Goal: Task Accomplishment & Management: Use online tool/utility

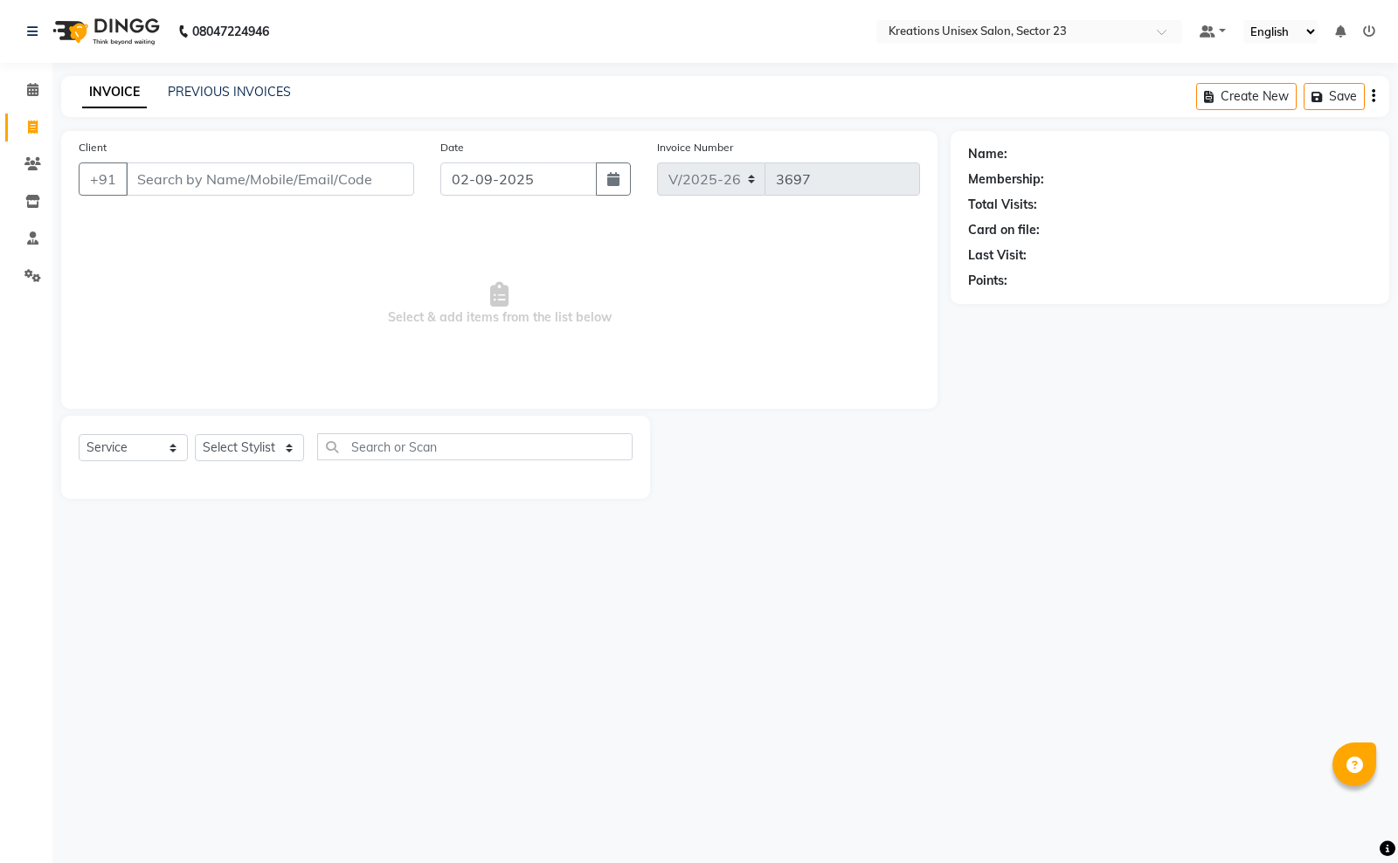
select select "6161"
select select "service"
click at [0, 242] on li "Staff" at bounding box center [26, 239] width 52 height 38
click at [29, 240] on icon at bounding box center [32, 237] width 11 height 13
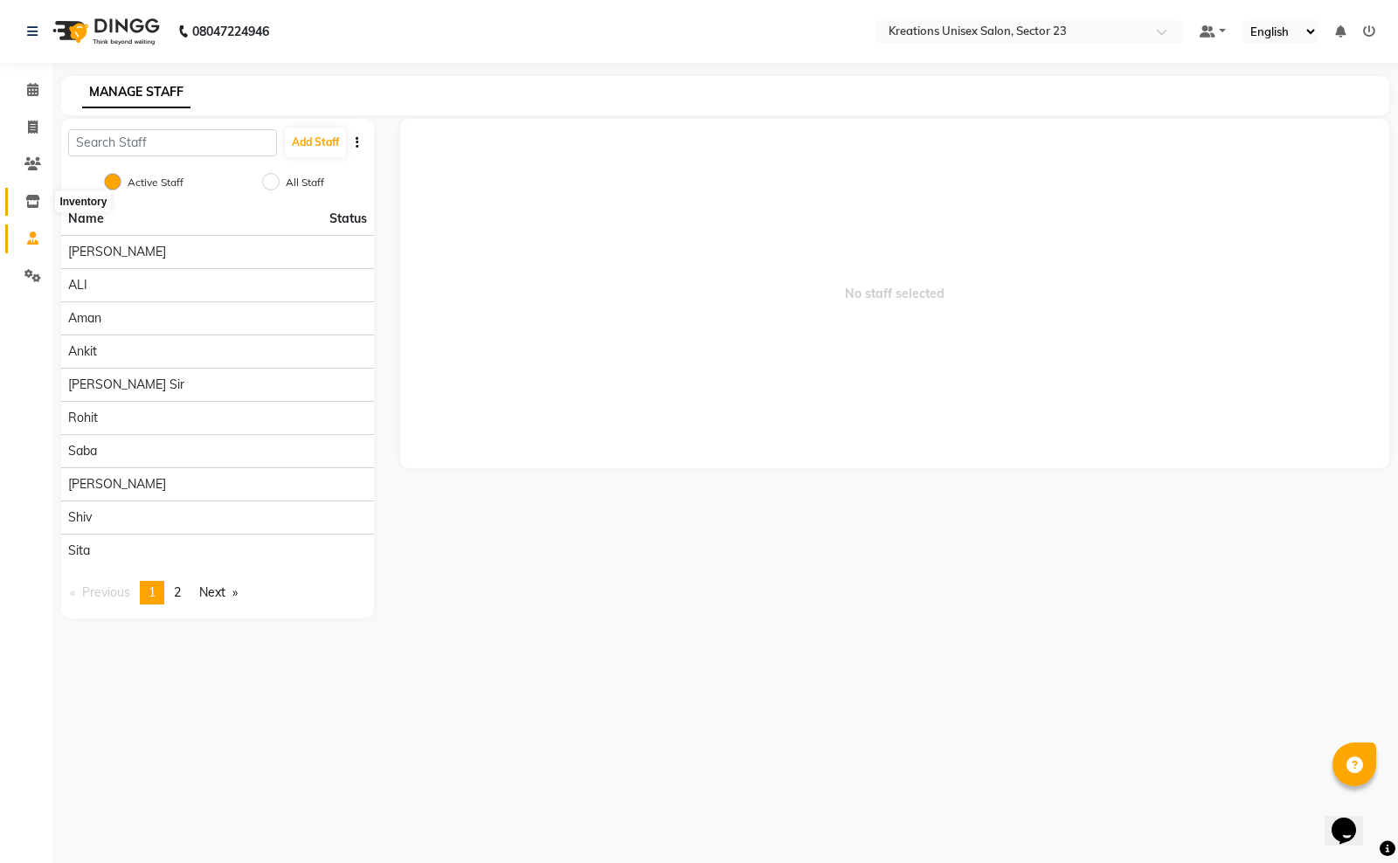
click at [26, 204] on icon at bounding box center [32, 201] width 15 height 13
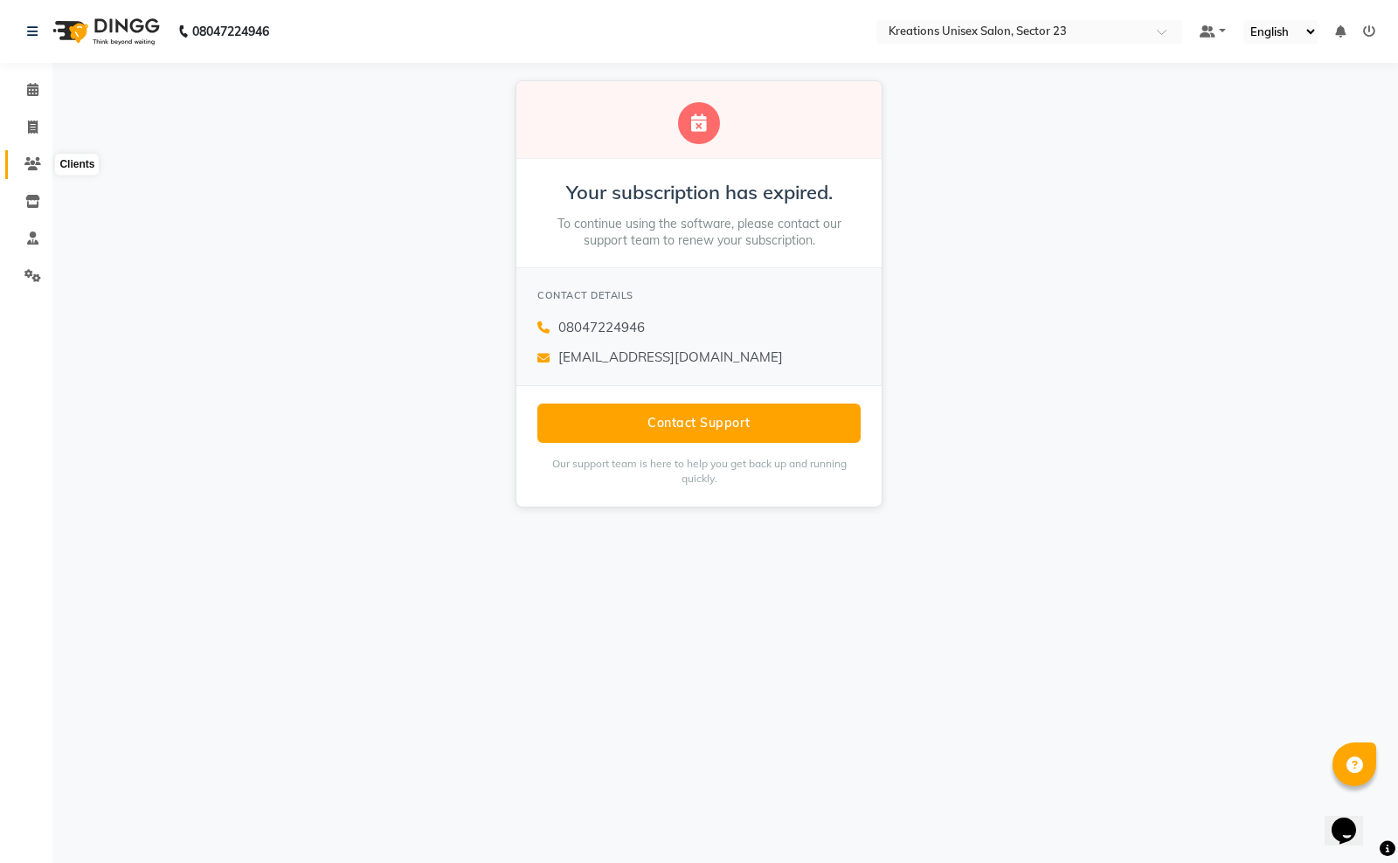
click at [33, 155] on span at bounding box center [32, 165] width 31 height 20
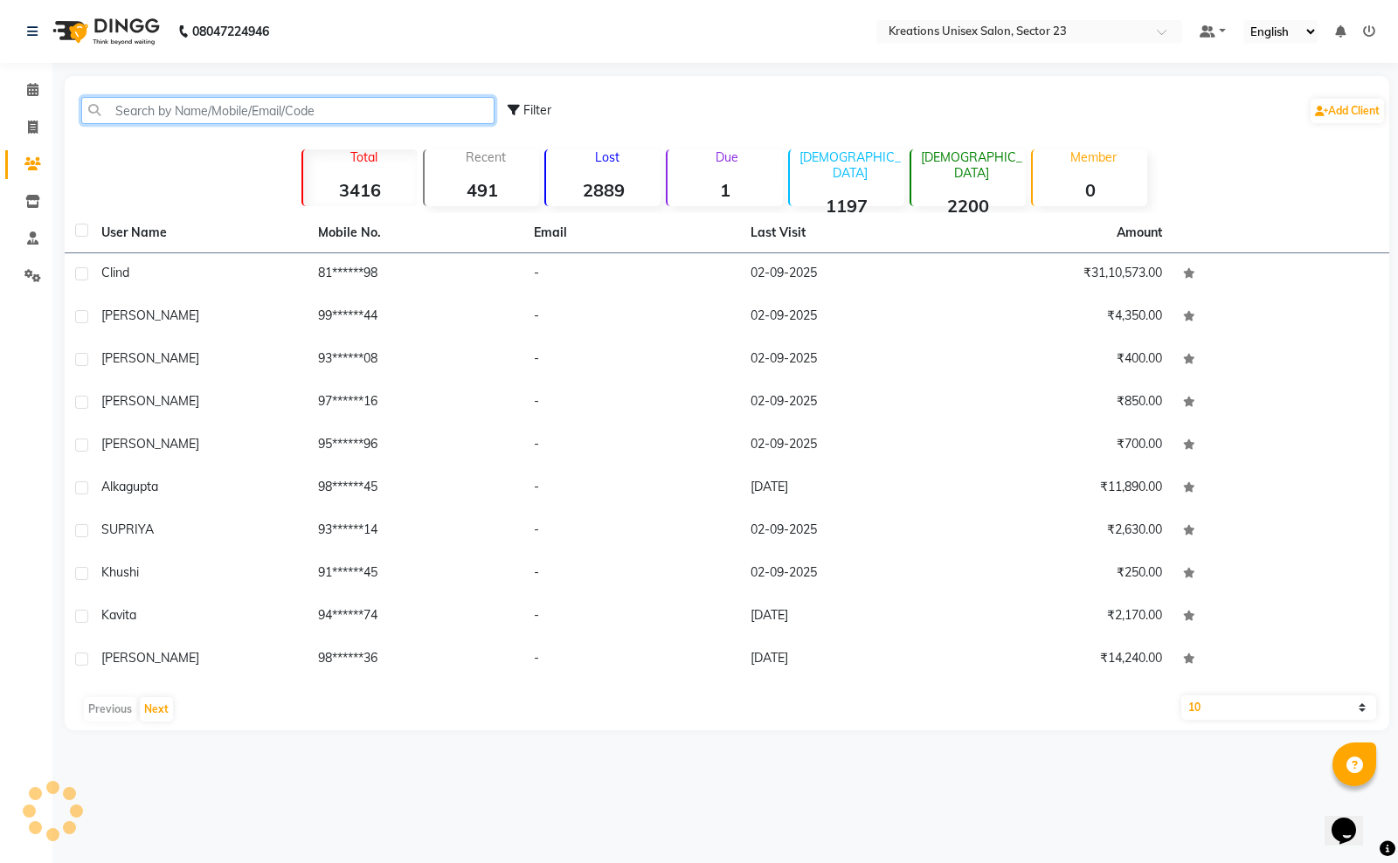
click at [205, 118] on input "text" at bounding box center [287, 110] width 413 height 27
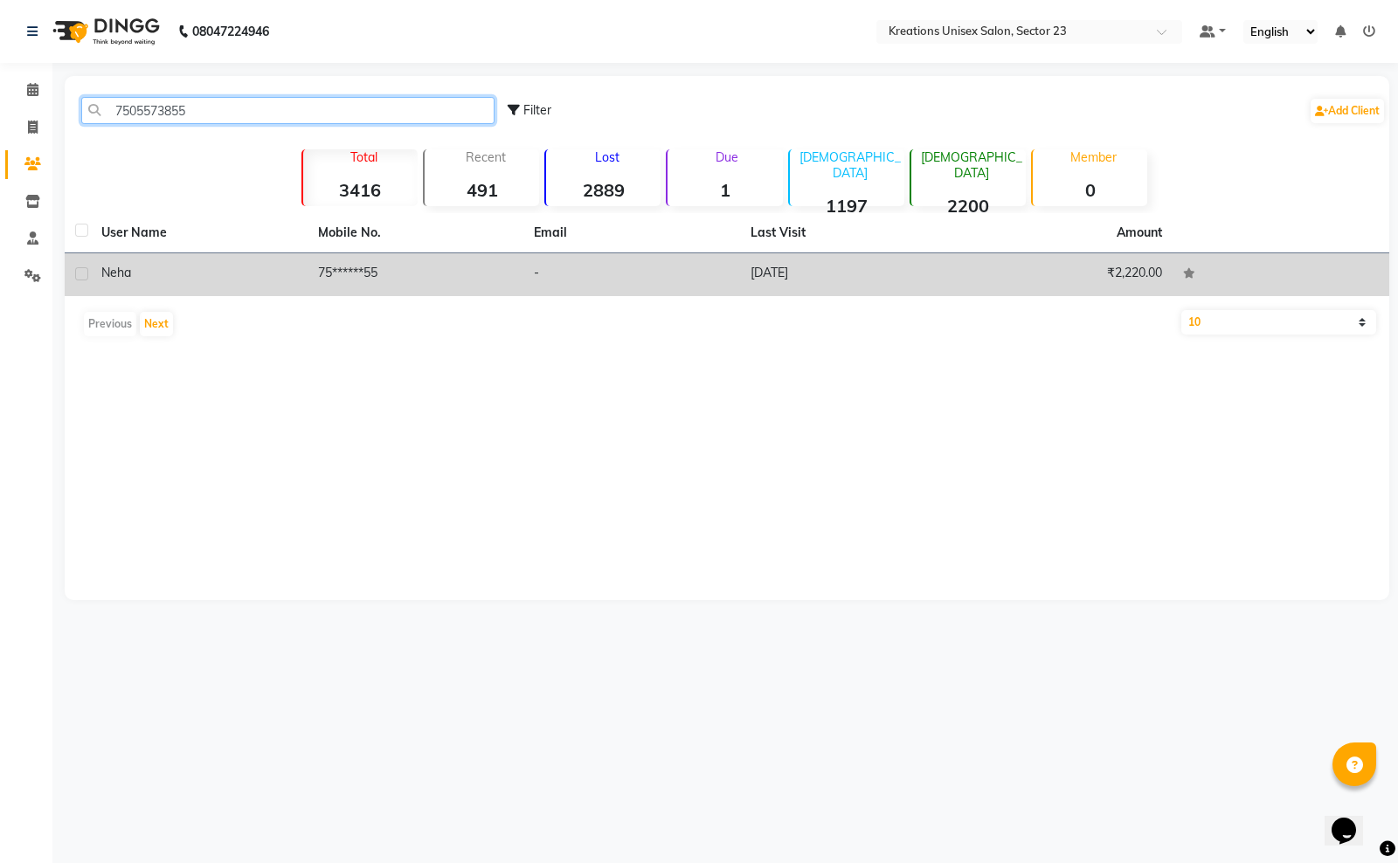
type input "7505573855"
click at [761, 276] on td "[DATE]" at bounding box center [848, 274] width 217 height 43
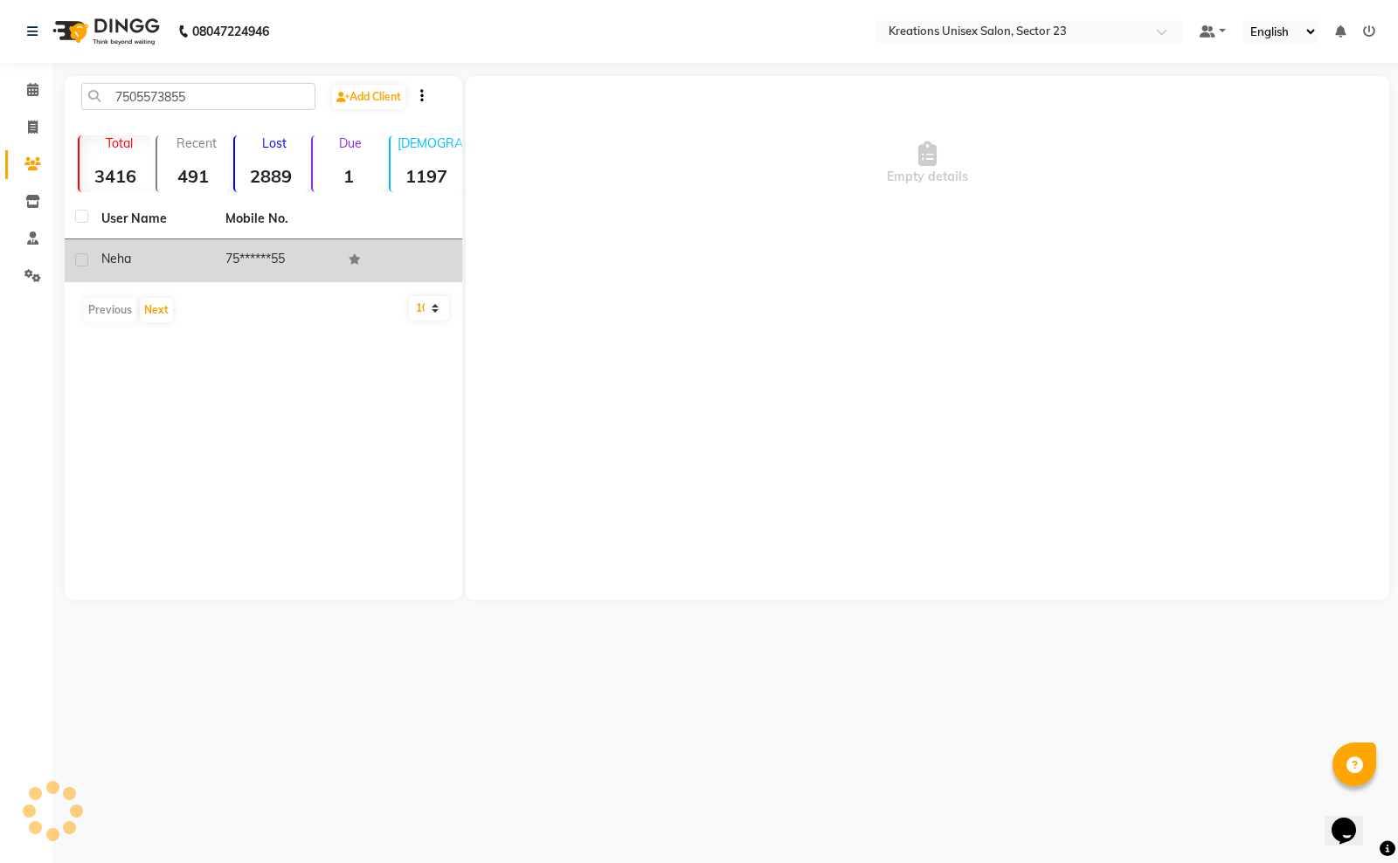
click at [761, 275] on div "Empty details" at bounding box center [927, 338] width 923 height 524
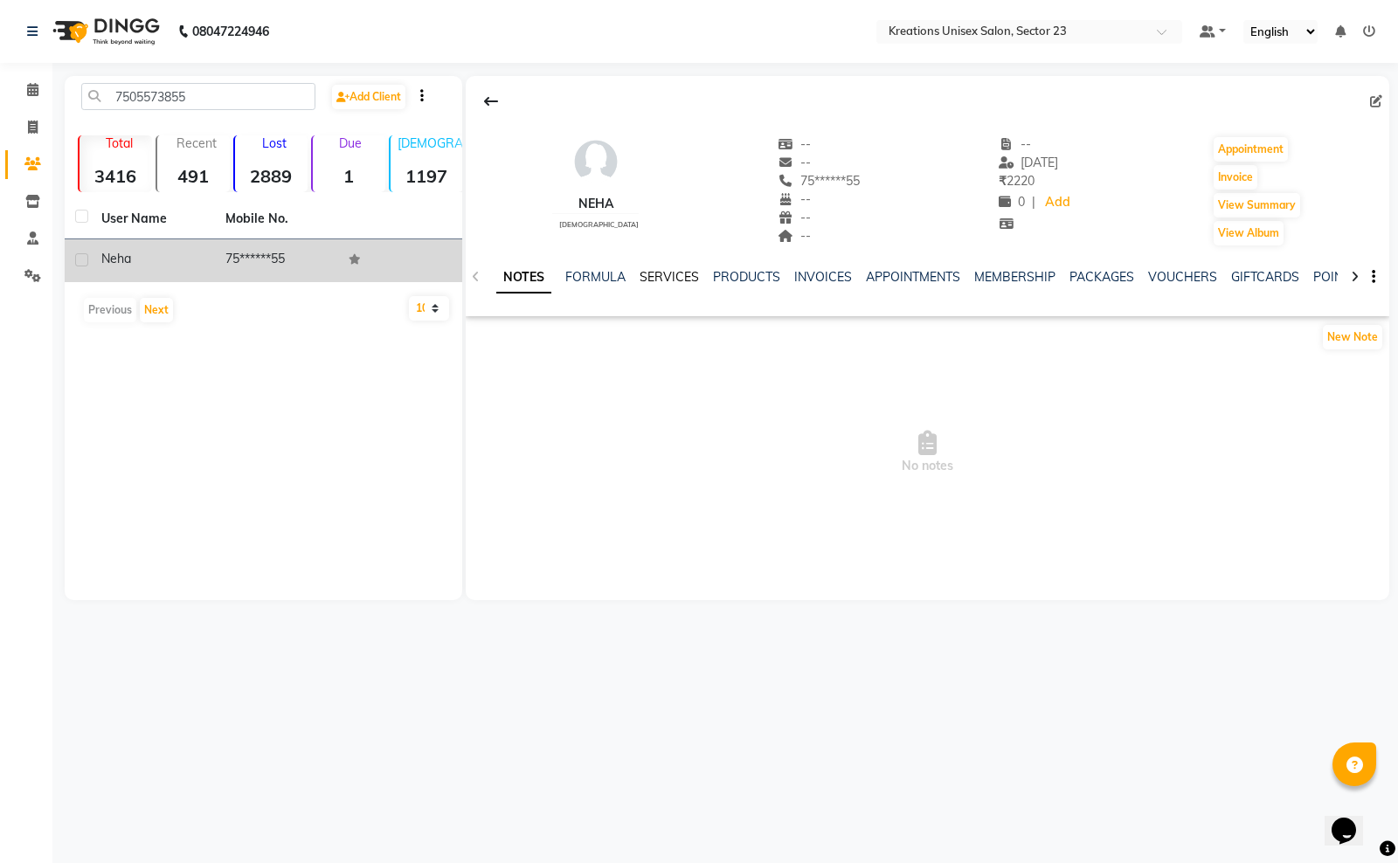
click at [673, 278] on link "SERVICES" at bounding box center [668, 277] width 59 height 16
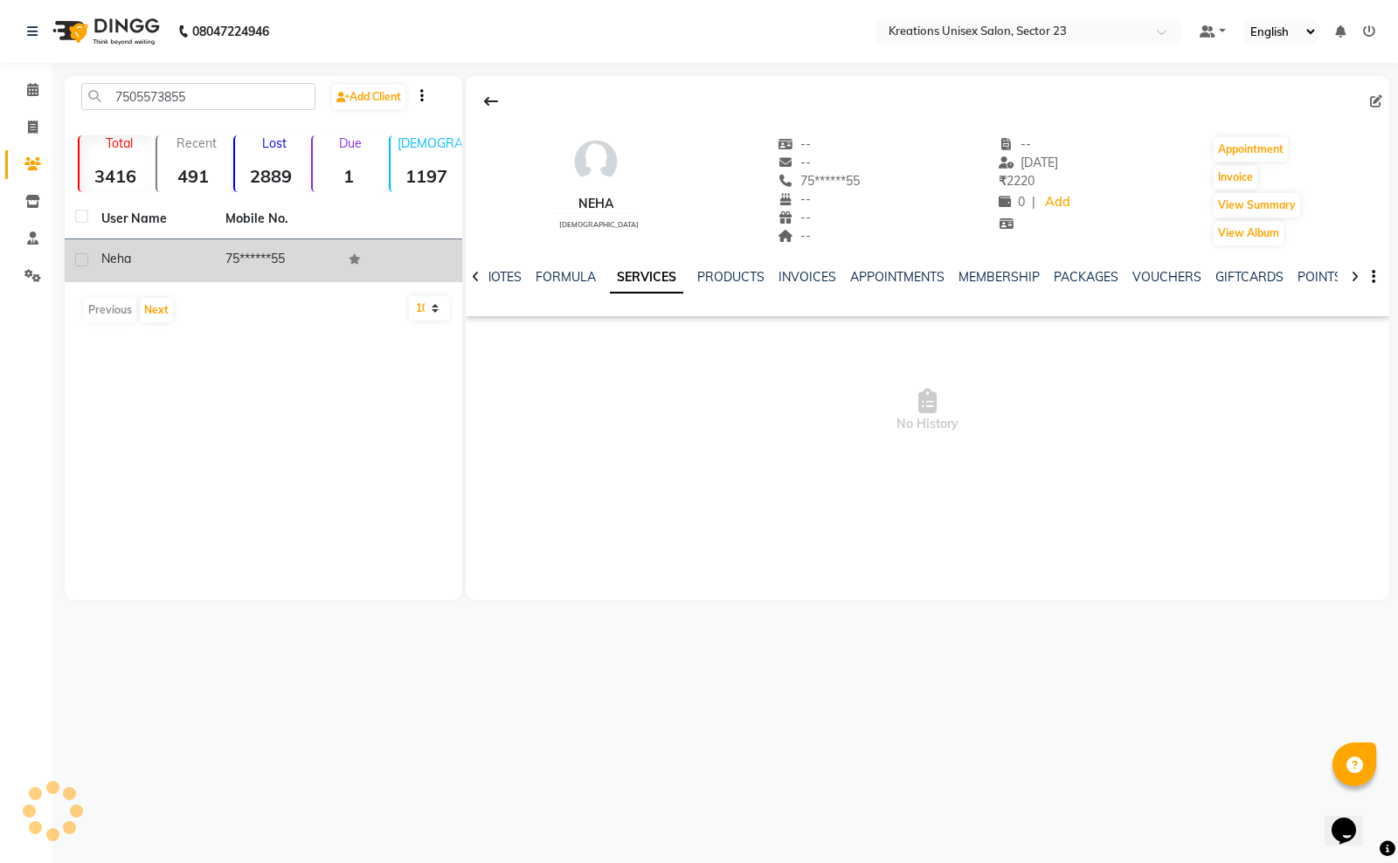
click at [673, 278] on link "SERVICES" at bounding box center [646, 277] width 73 height 31
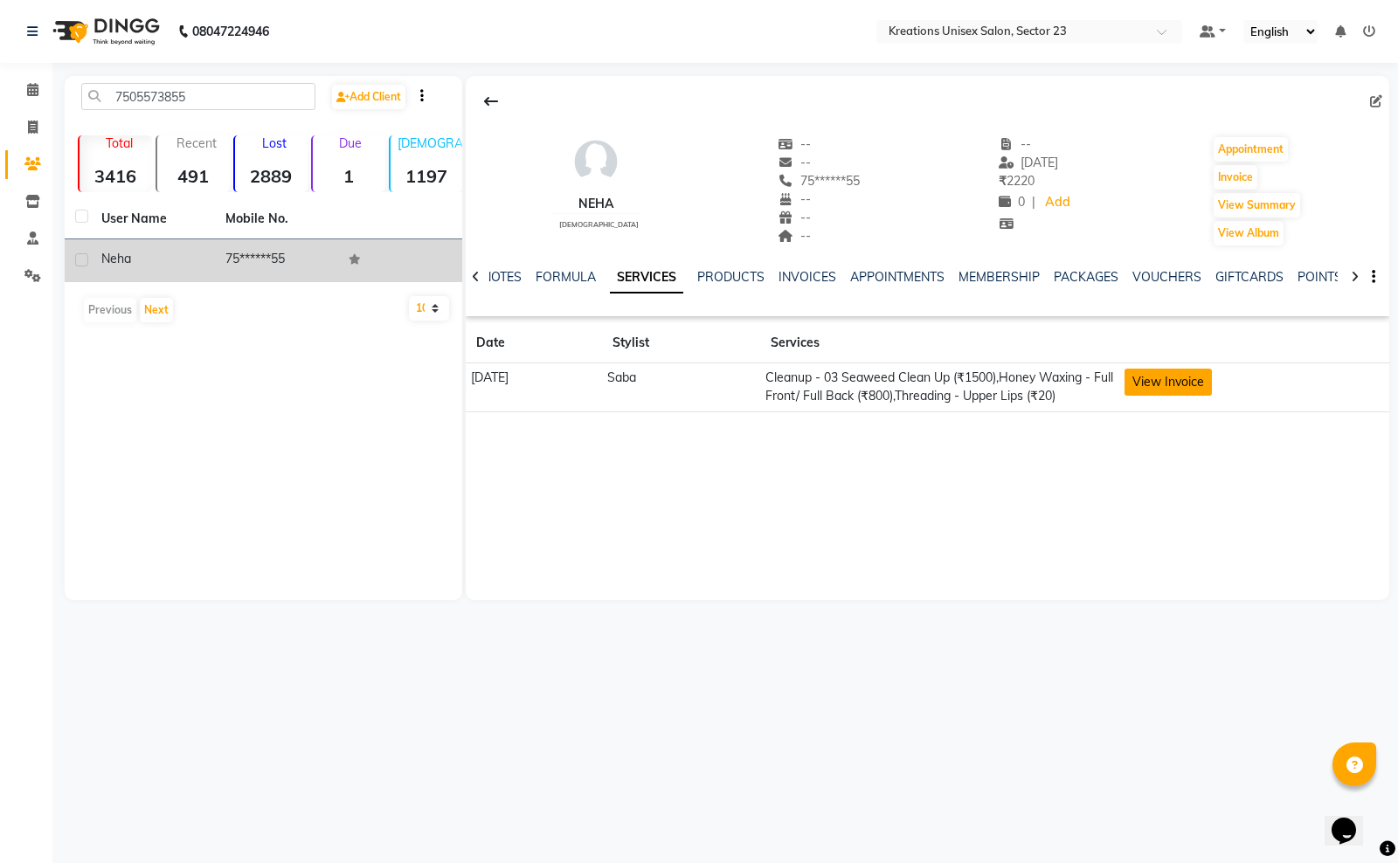
click at [1203, 381] on button "View Invoice" at bounding box center [1167, 382] width 87 height 27
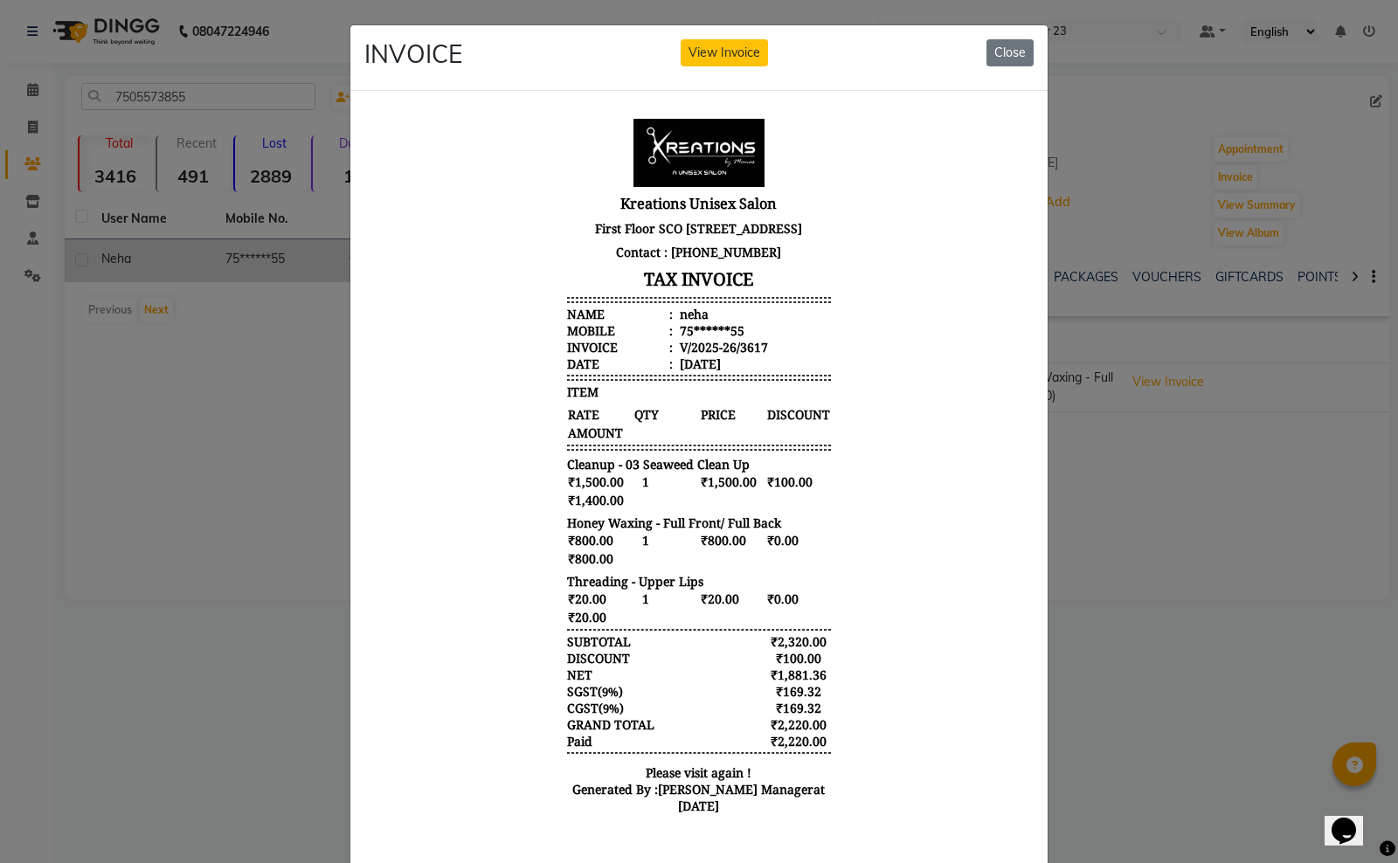
scroll to position [14, 0]
click at [1124, 664] on ngb-modal-window "INVOICE View Invoice Close" at bounding box center [699, 431] width 1398 height 863
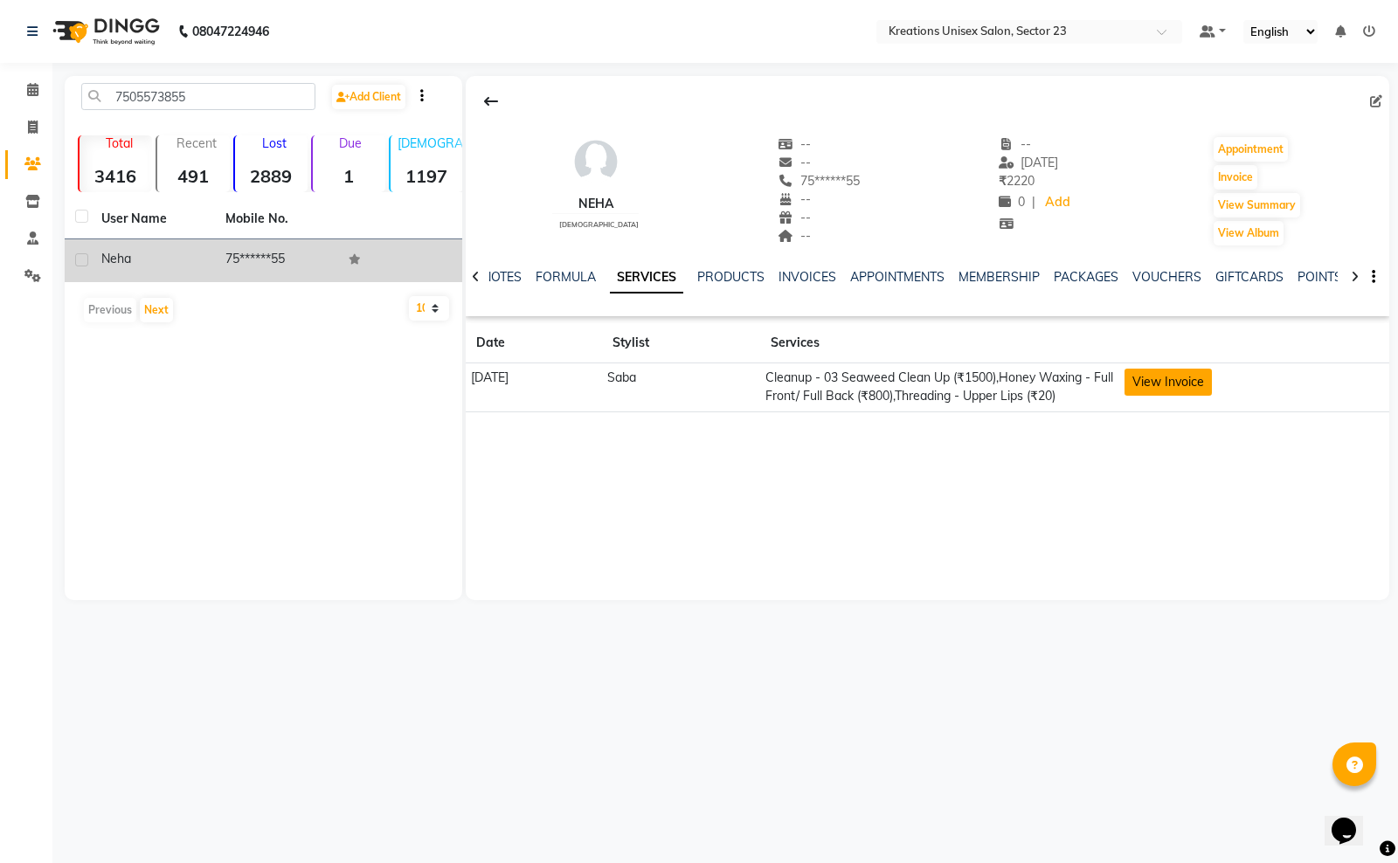
click at [1172, 380] on button "View Invoice" at bounding box center [1167, 382] width 87 height 27
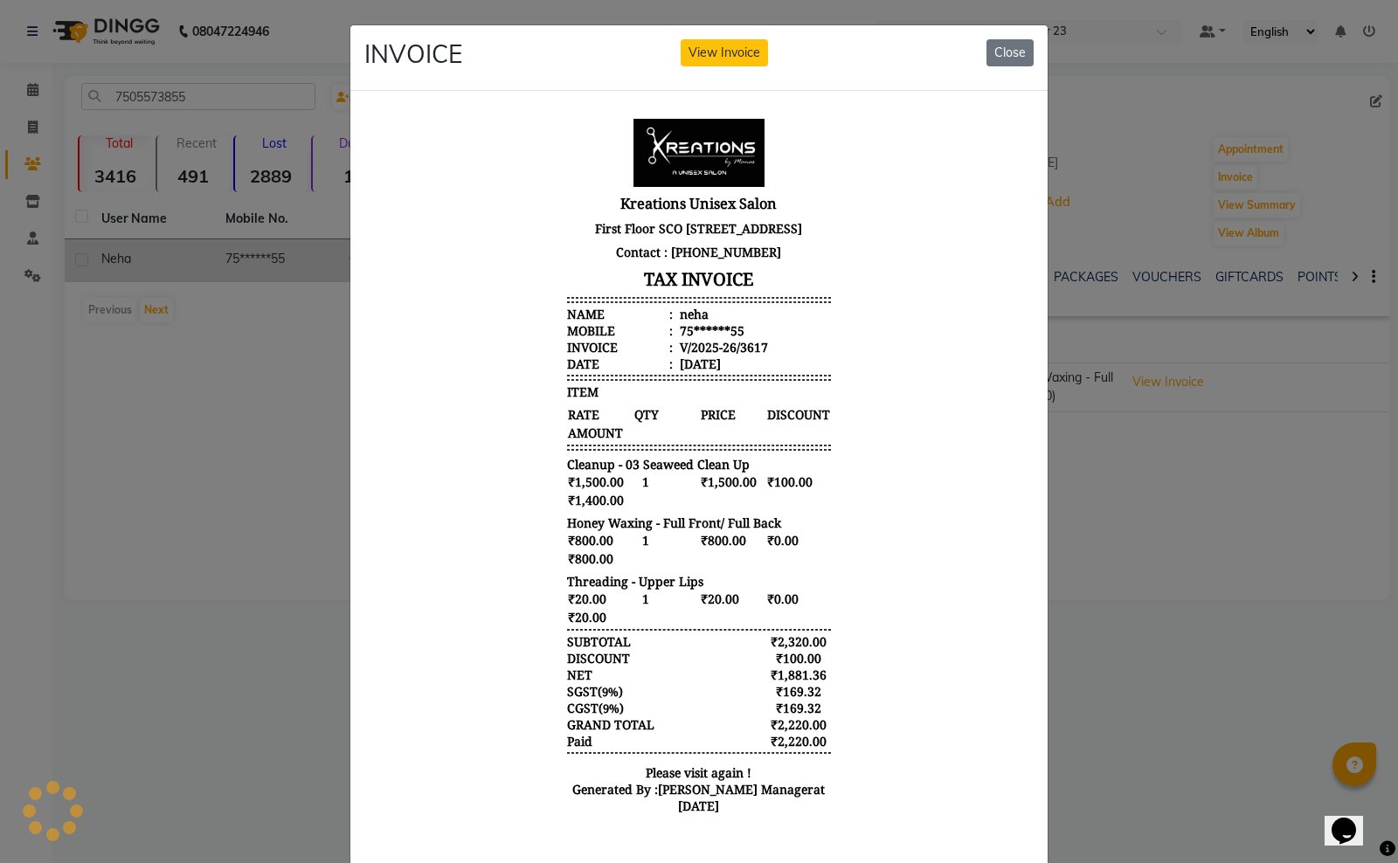
scroll to position [0, 0]
click at [1178, 728] on ngb-modal-window "INVOICE View Invoice Close" at bounding box center [699, 431] width 1398 height 863
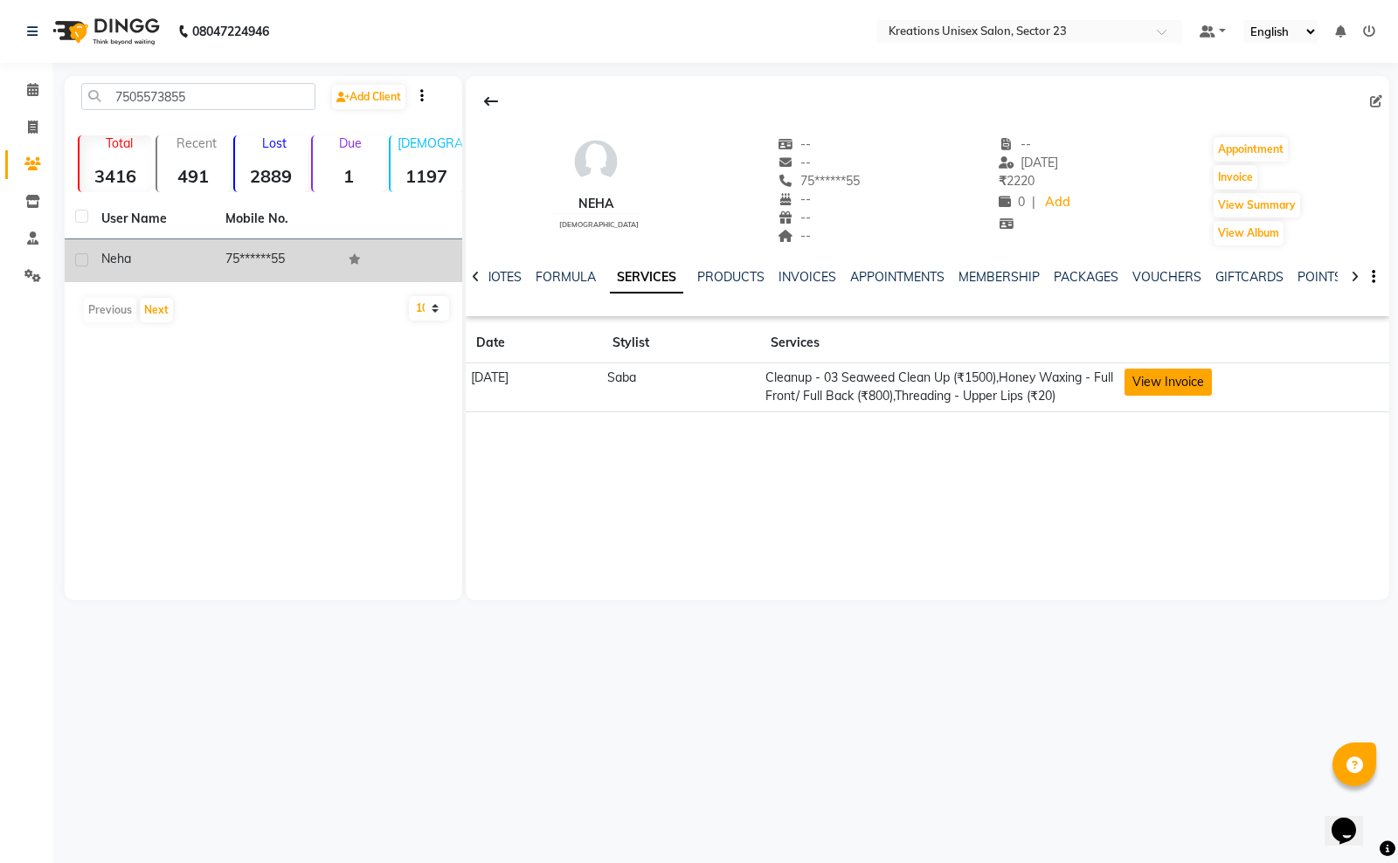
click at [1210, 390] on button "View Invoice" at bounding box center [1167, 382] width 87 height 27
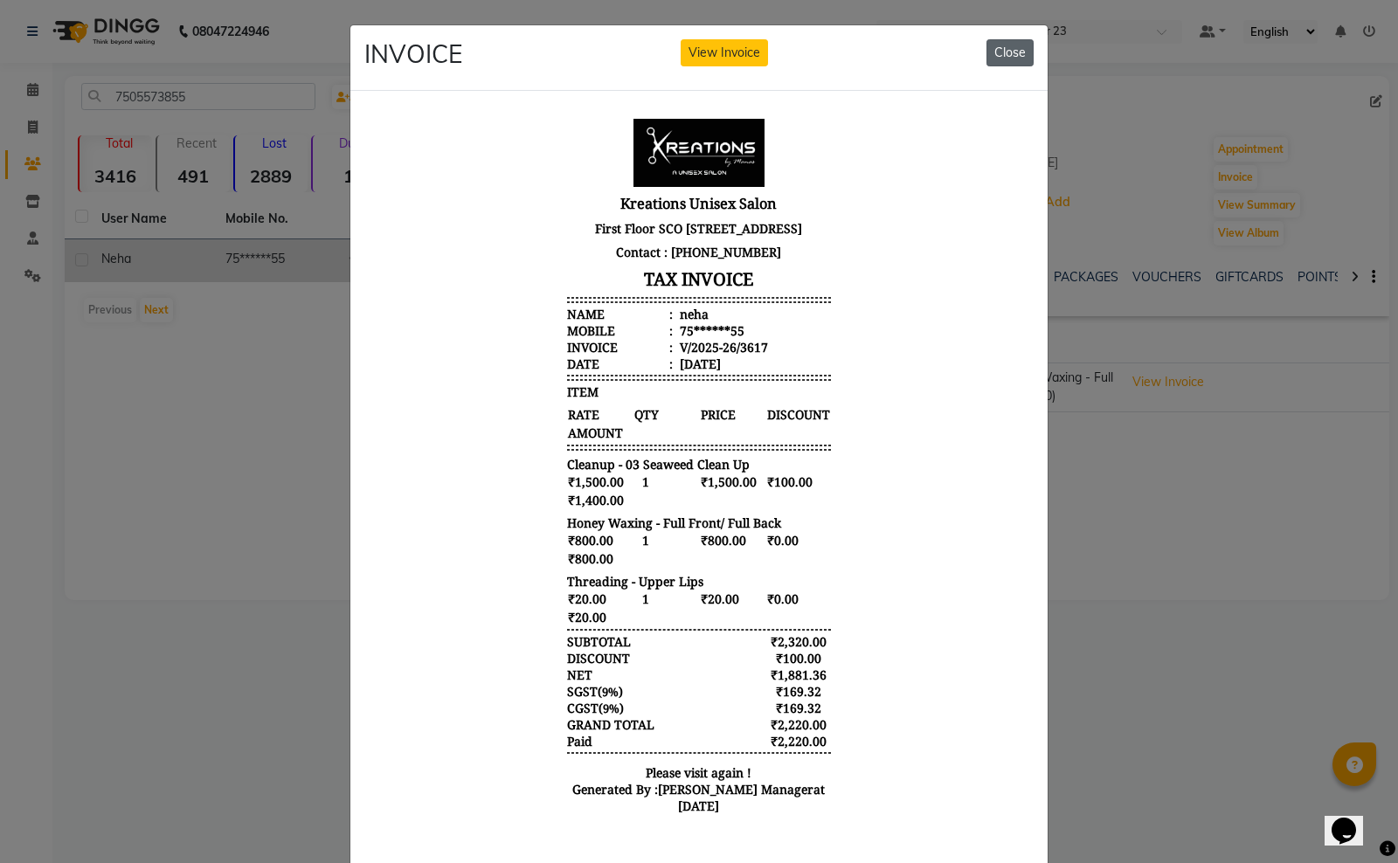
click at [1012, 44] on button "Close" at bounding box center [1009, 52] width 47 height 27
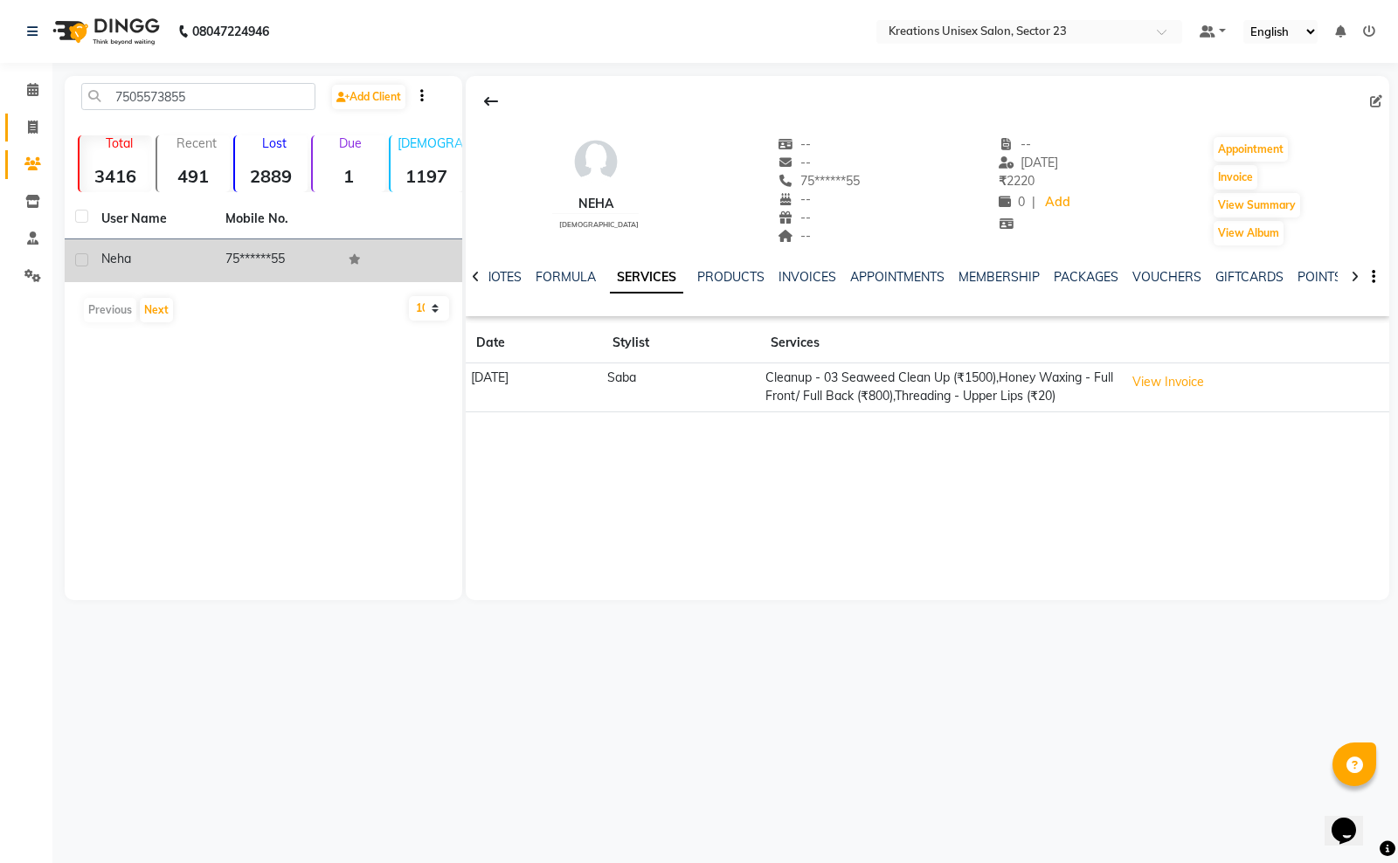
click at [17, 128] on span at bounding box center [32, 128] width 31 height 20
select select "service"
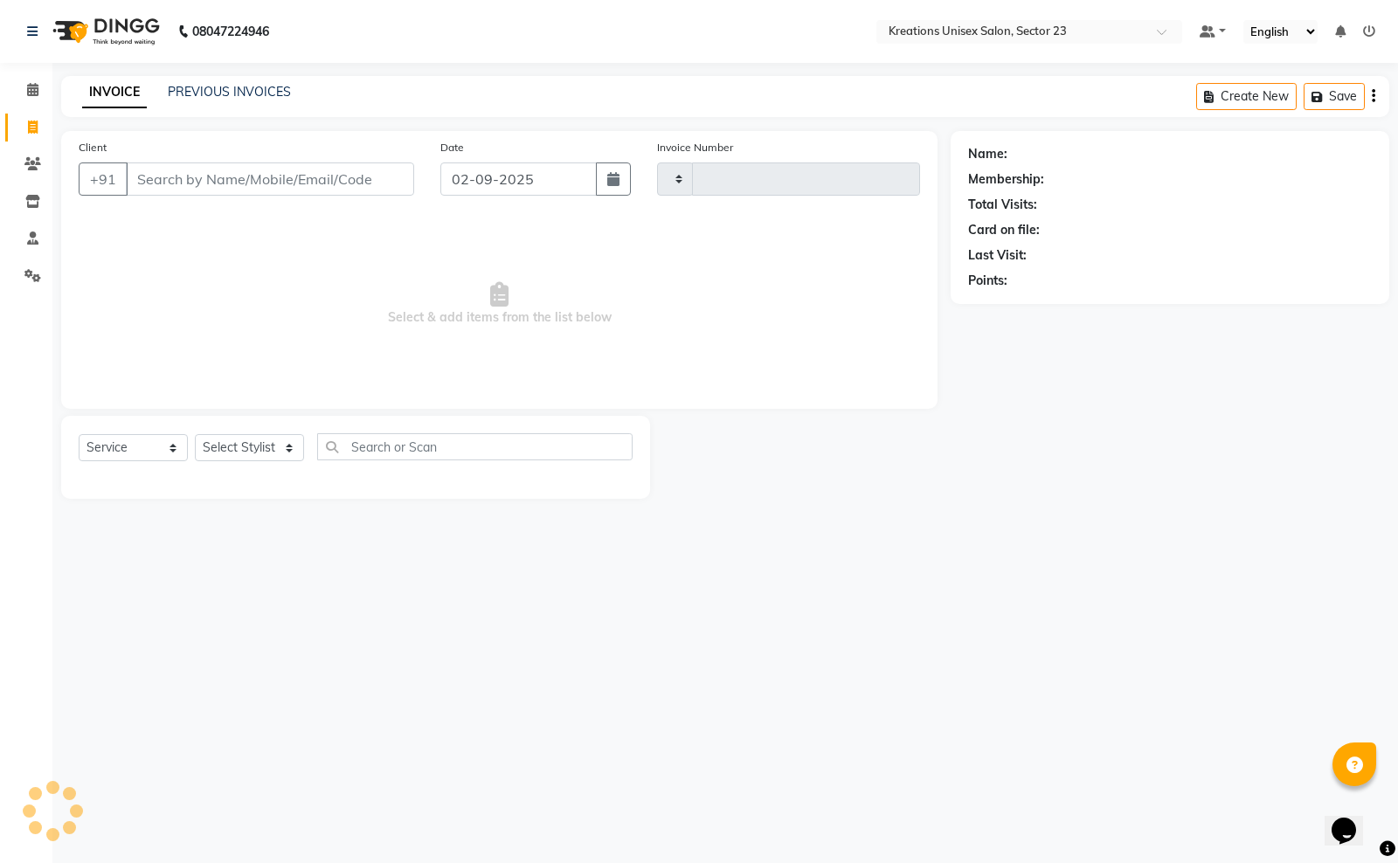
type input "3697"
select select "6161"
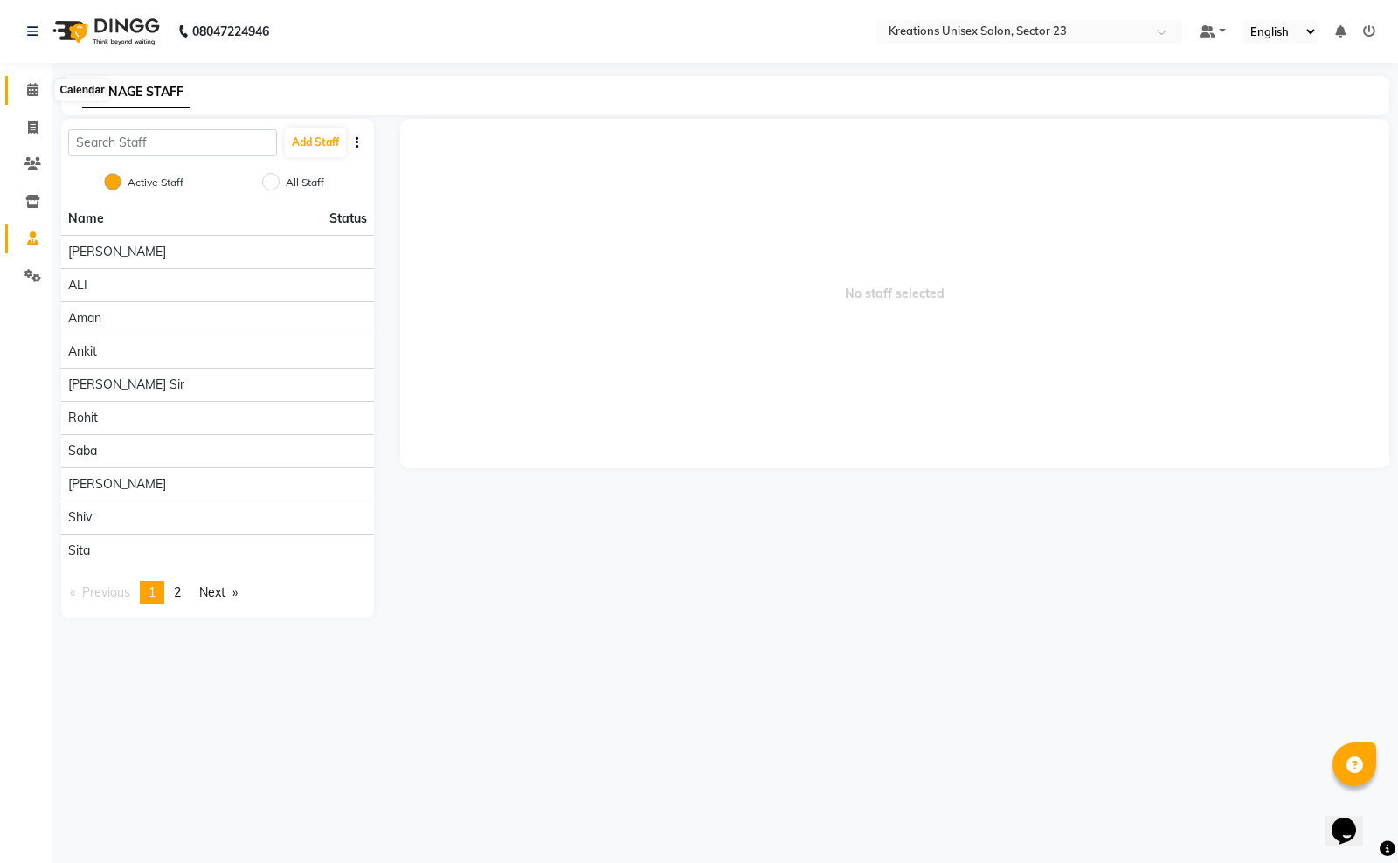
click at [29, 86] on icon at bounding box center [32, 89] width 11 height 13
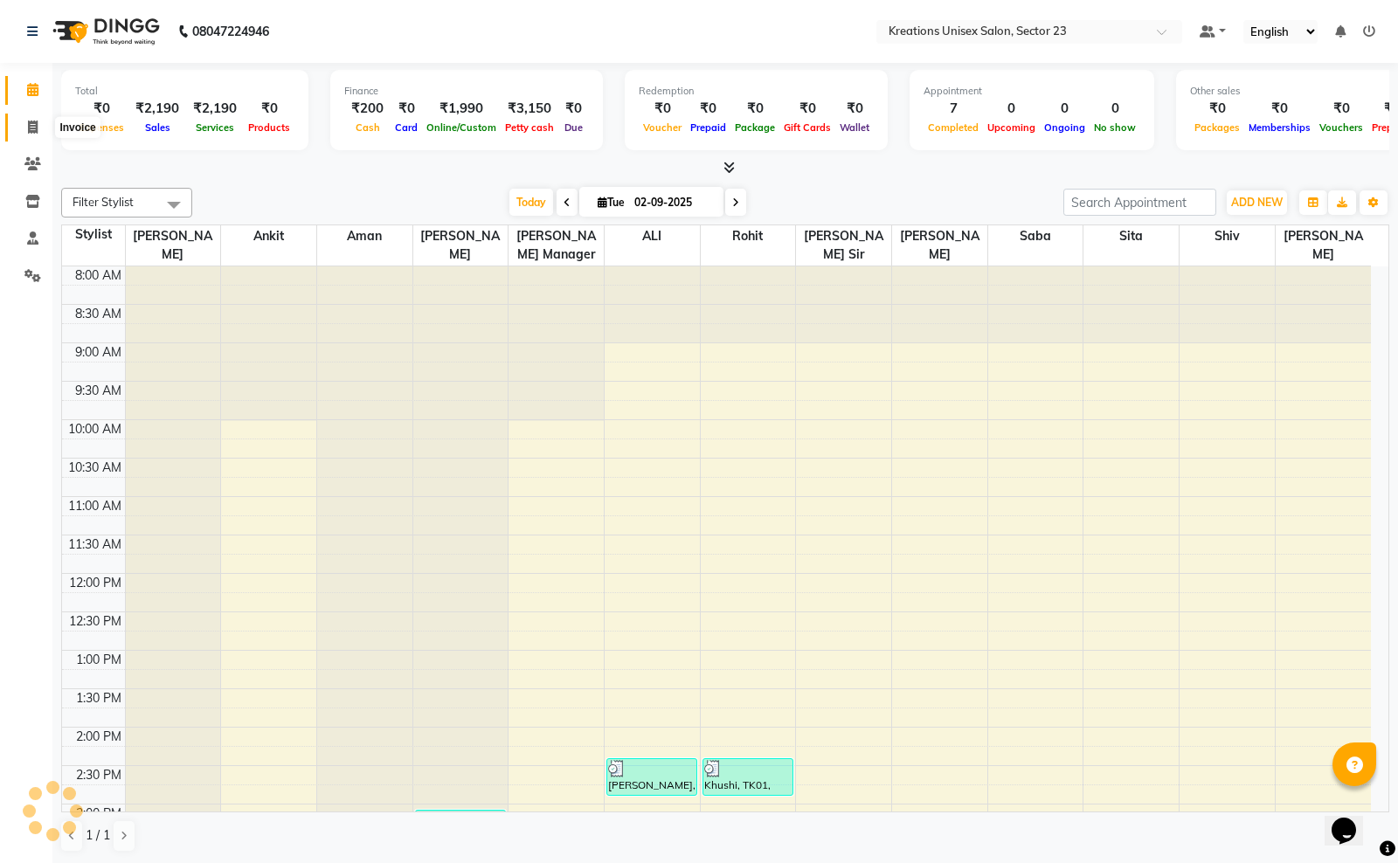
click at [28, 131] on icon at bounding box center [33, 127] width 10 height 13
select select "6161"
select select "service"
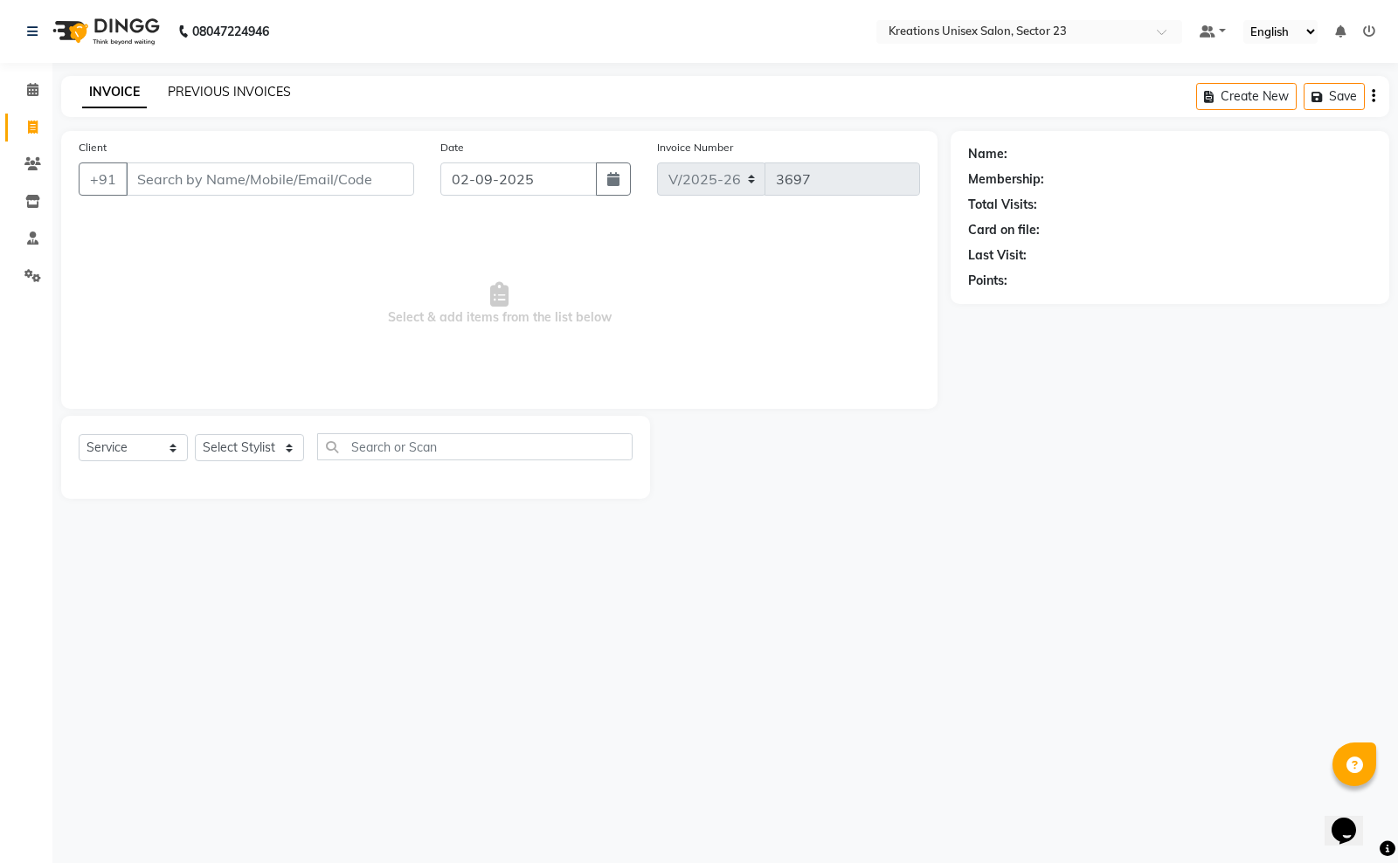
click at [252, 84] on link "PREVIOUS INVOICES" at bounding box center [229, 92] width 123 height 16
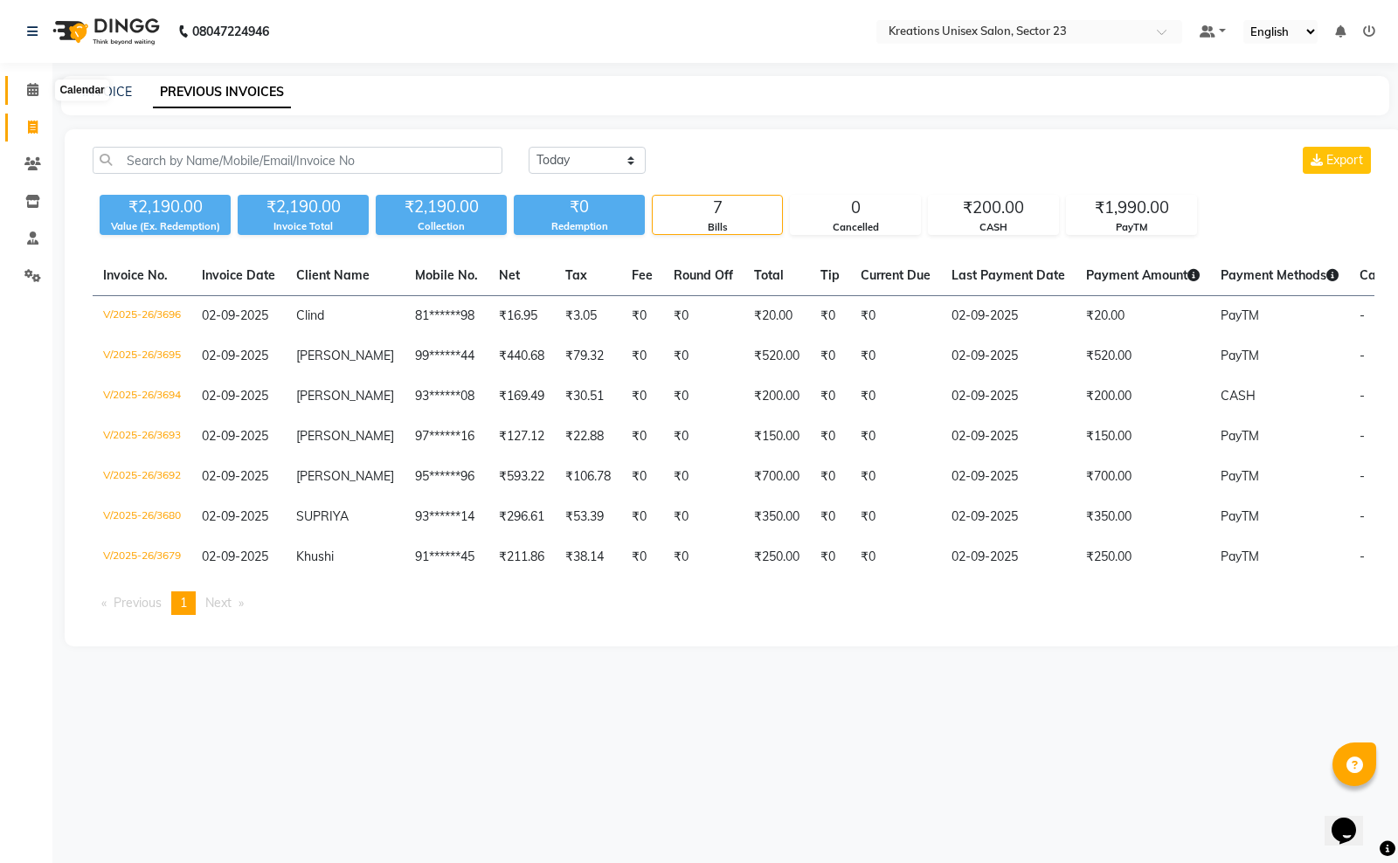
click at [19, 80] on span at bounding box center [32, 90] width 31 height 20
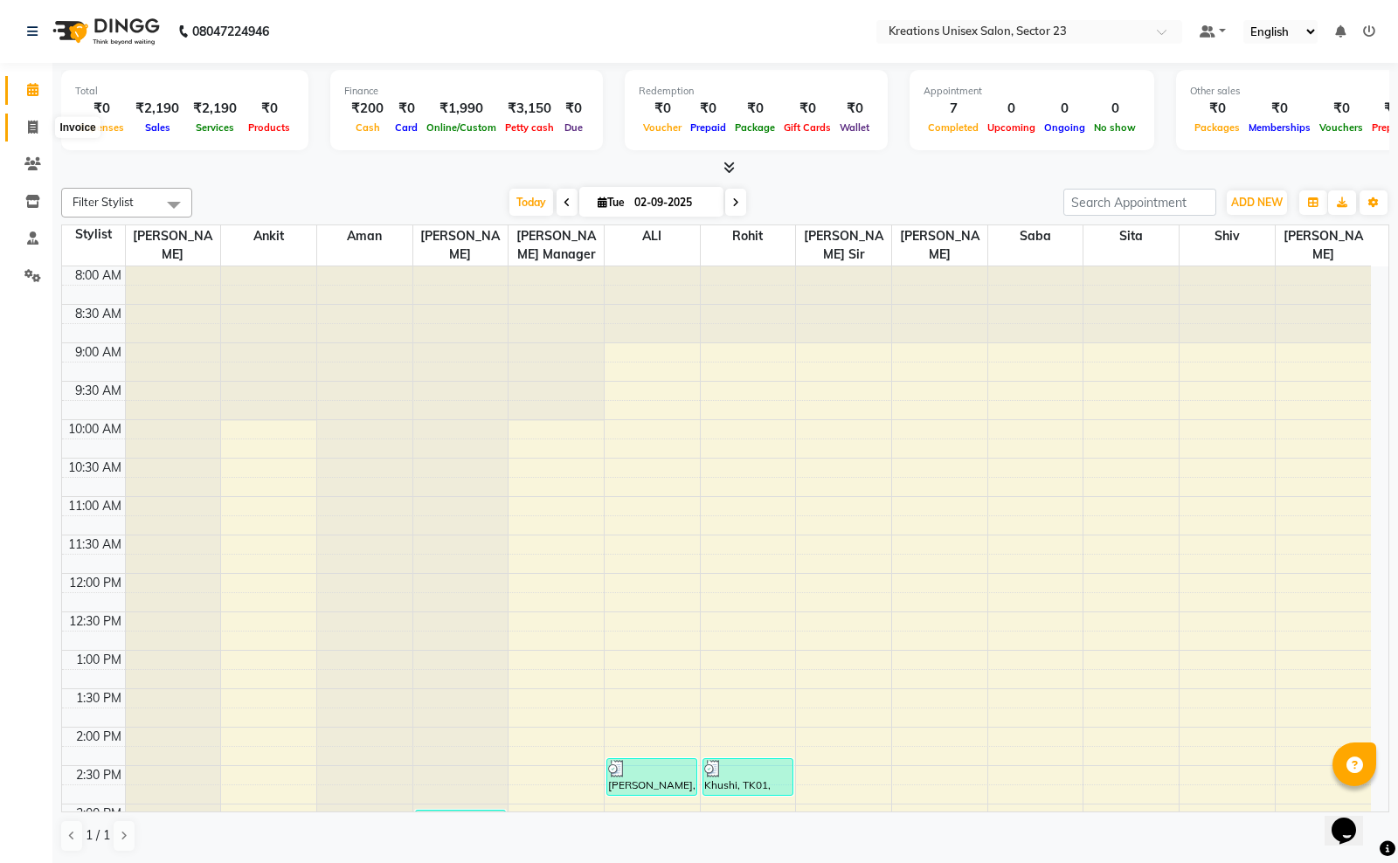
click at [31, 131] on icon at bounding box center [33, 127] width 10 height 13
select select "service"
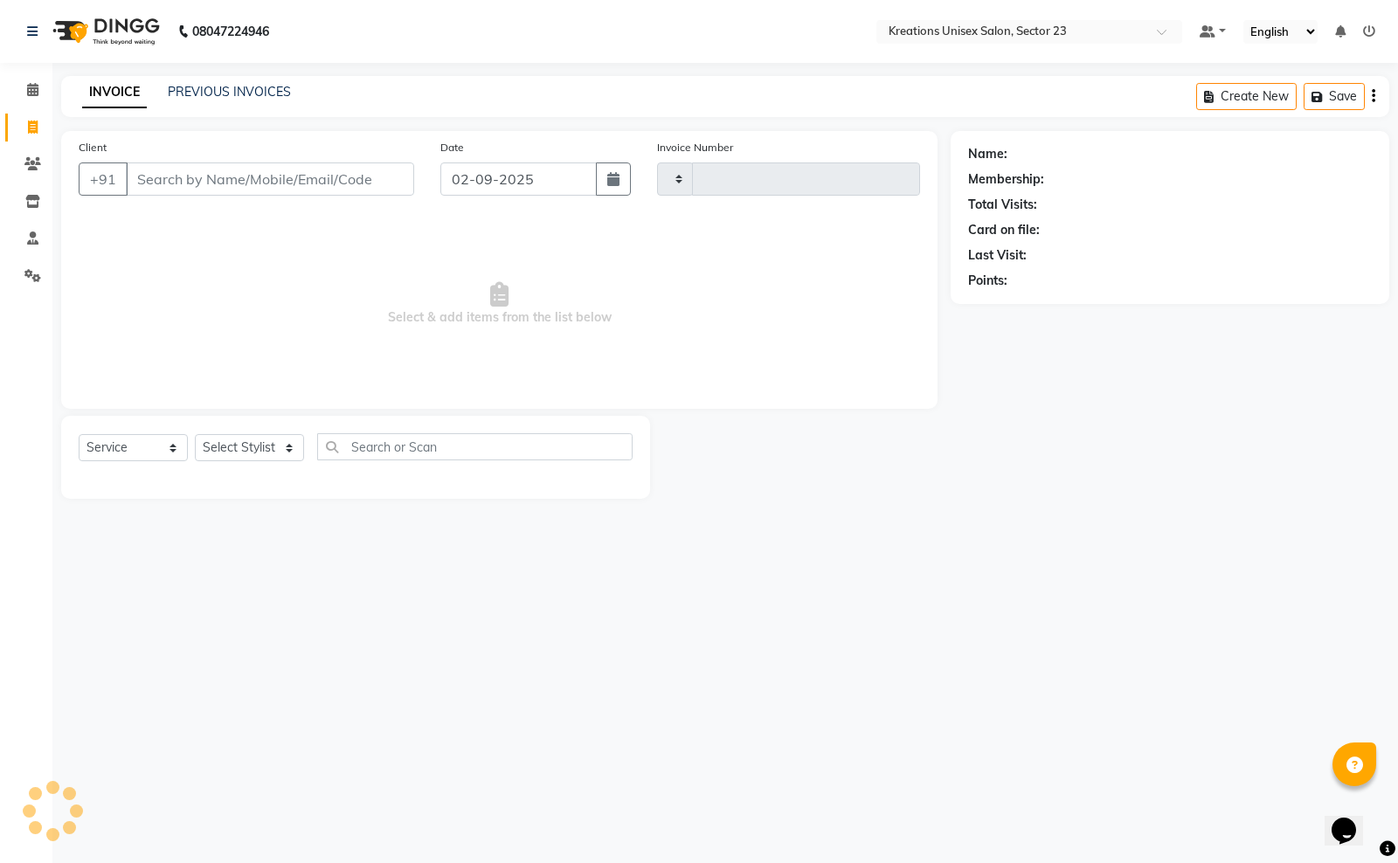
type input "3697"
select select "6161"
click at [216, 84] on link "PREVIOUS INVOICES" at bounding box center [229, 92] width 123 height 16
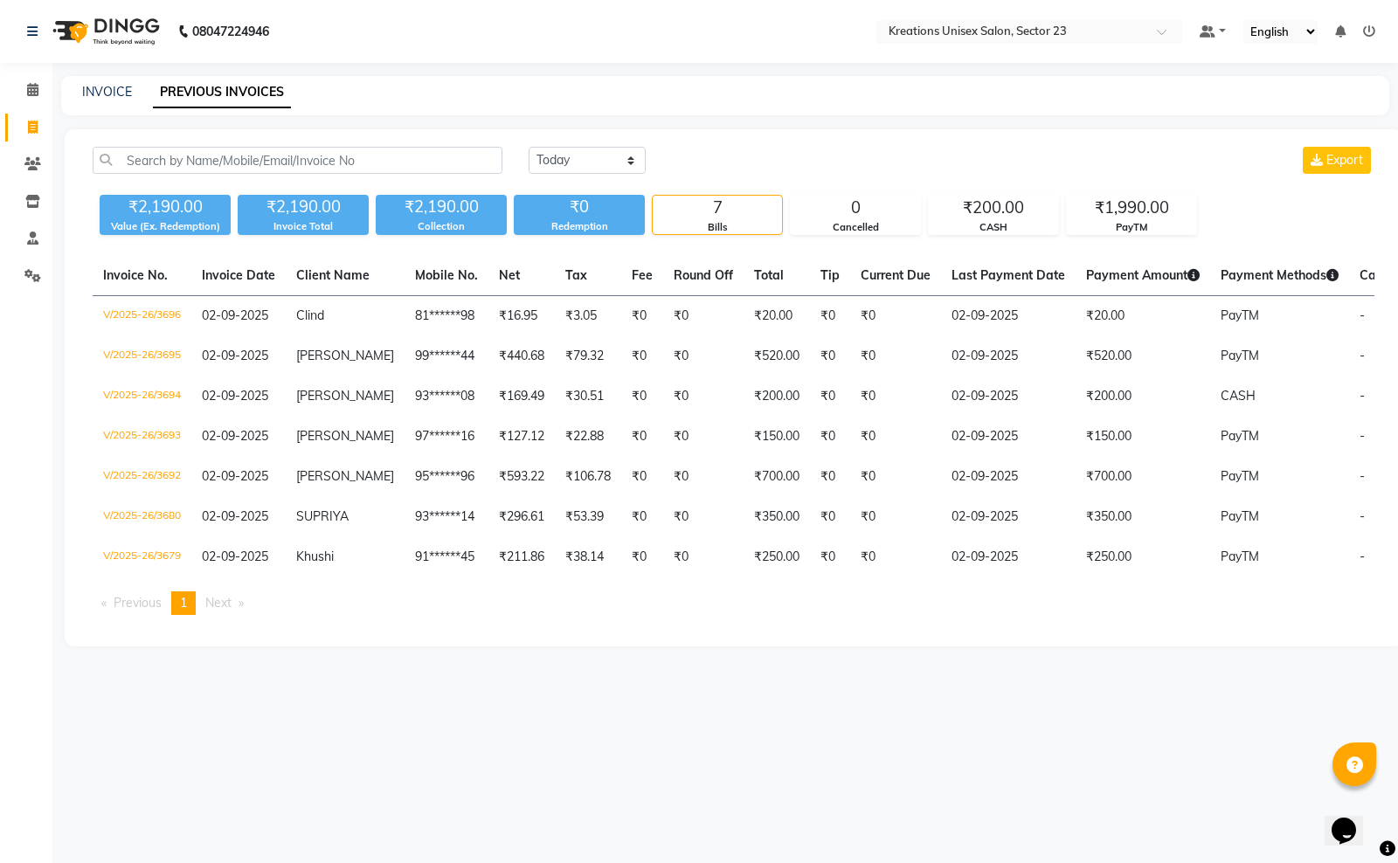
click at [1055, 615] on ul "Previous page 1 / 1 You're on page 1 Next page" at bounding box center [733, 603] width 1281 height 24
